Goal: Transaction & Acquisition: Subscribe to service/newsletter

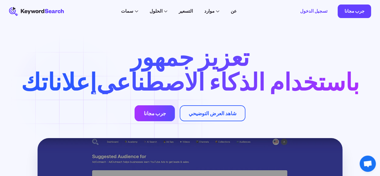
click at [159, 116] on font "جرب مجانا" at bounding box center [155, 113] width 22 height 6
